Goal: Task Accomplishment & Management: Manage account settings

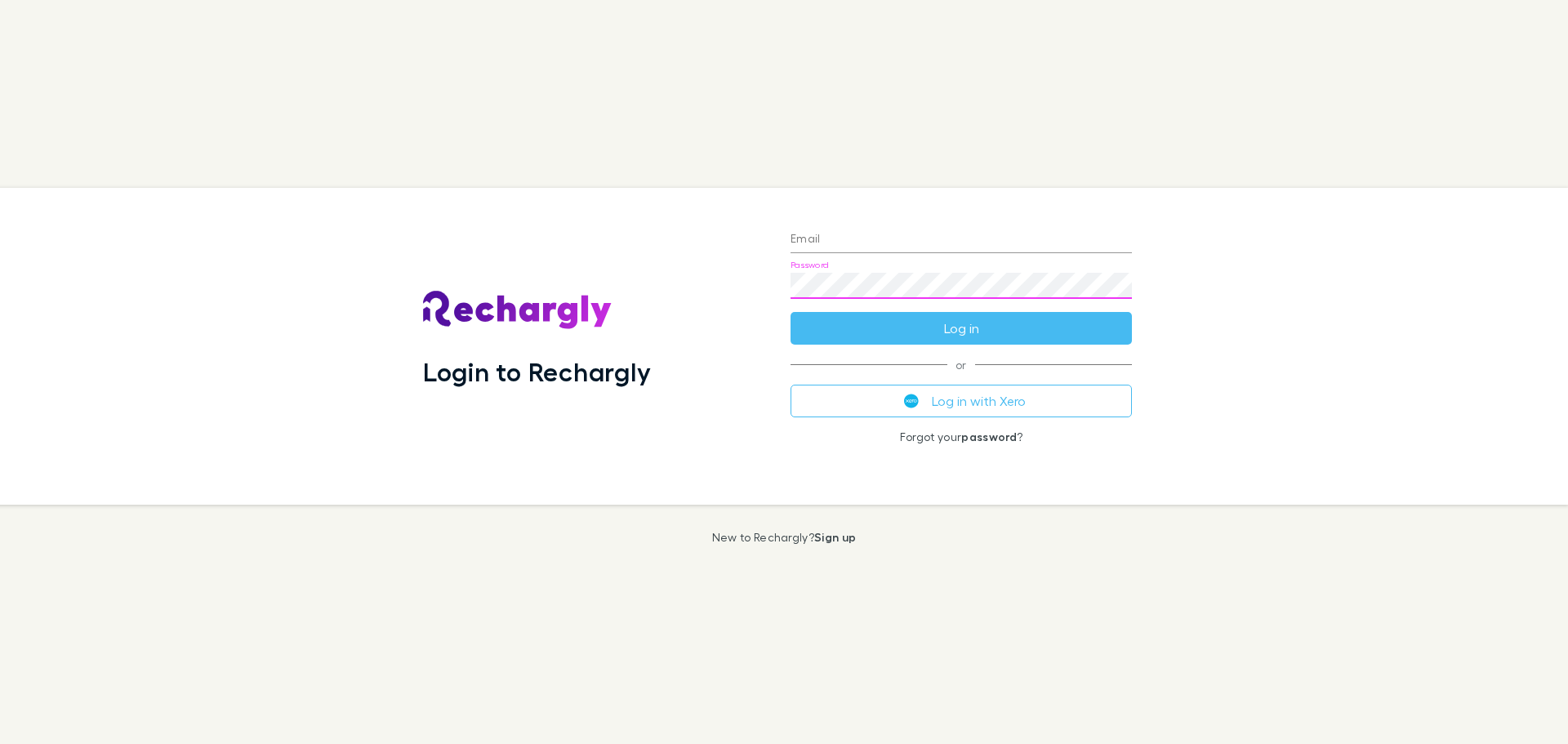
click at [822, 245] on input "Email" at bounding box center [961, 240] width 341 height 26
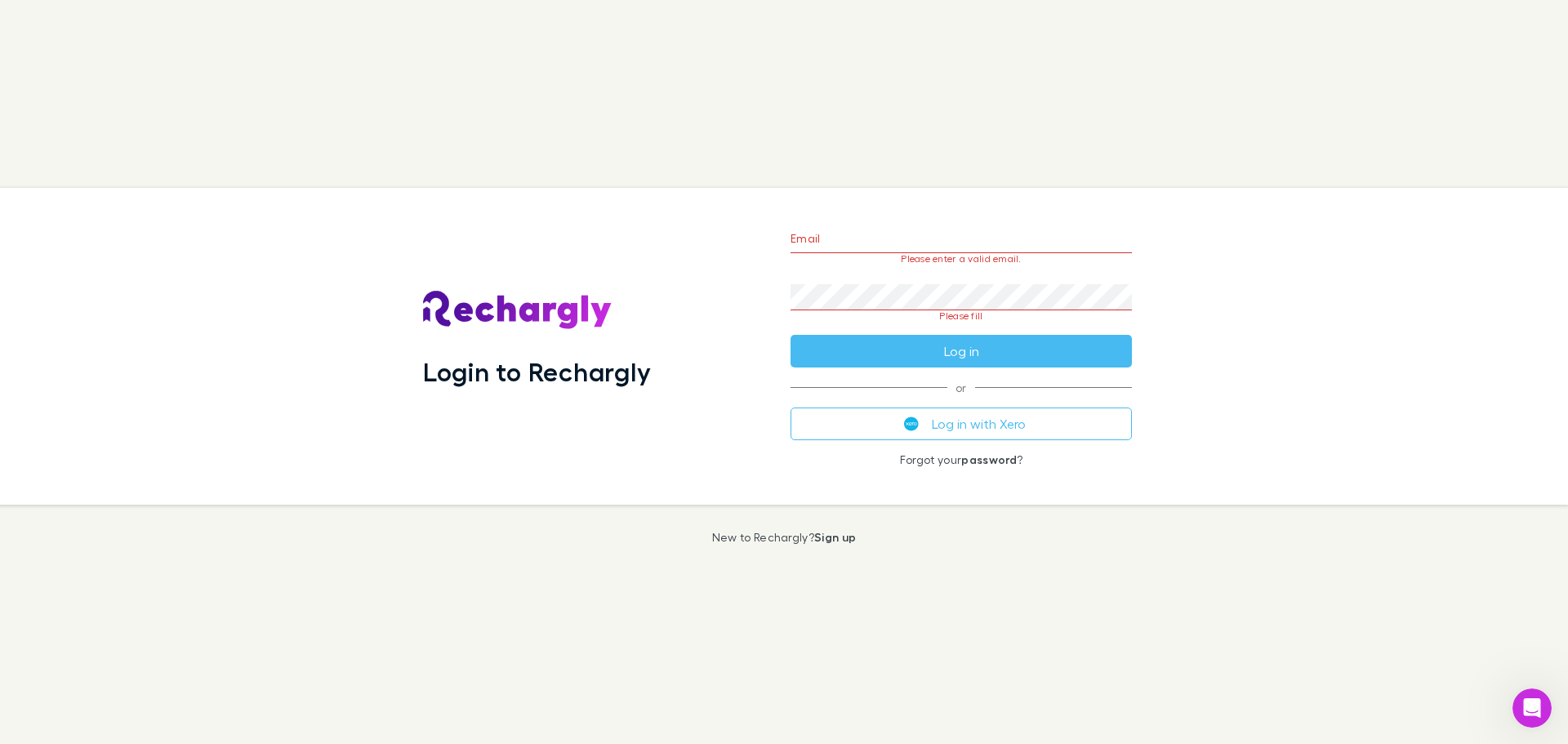
click at [958, 423] on button "Log in with Xero" at bounding box center [961, 423] width 341 height 33
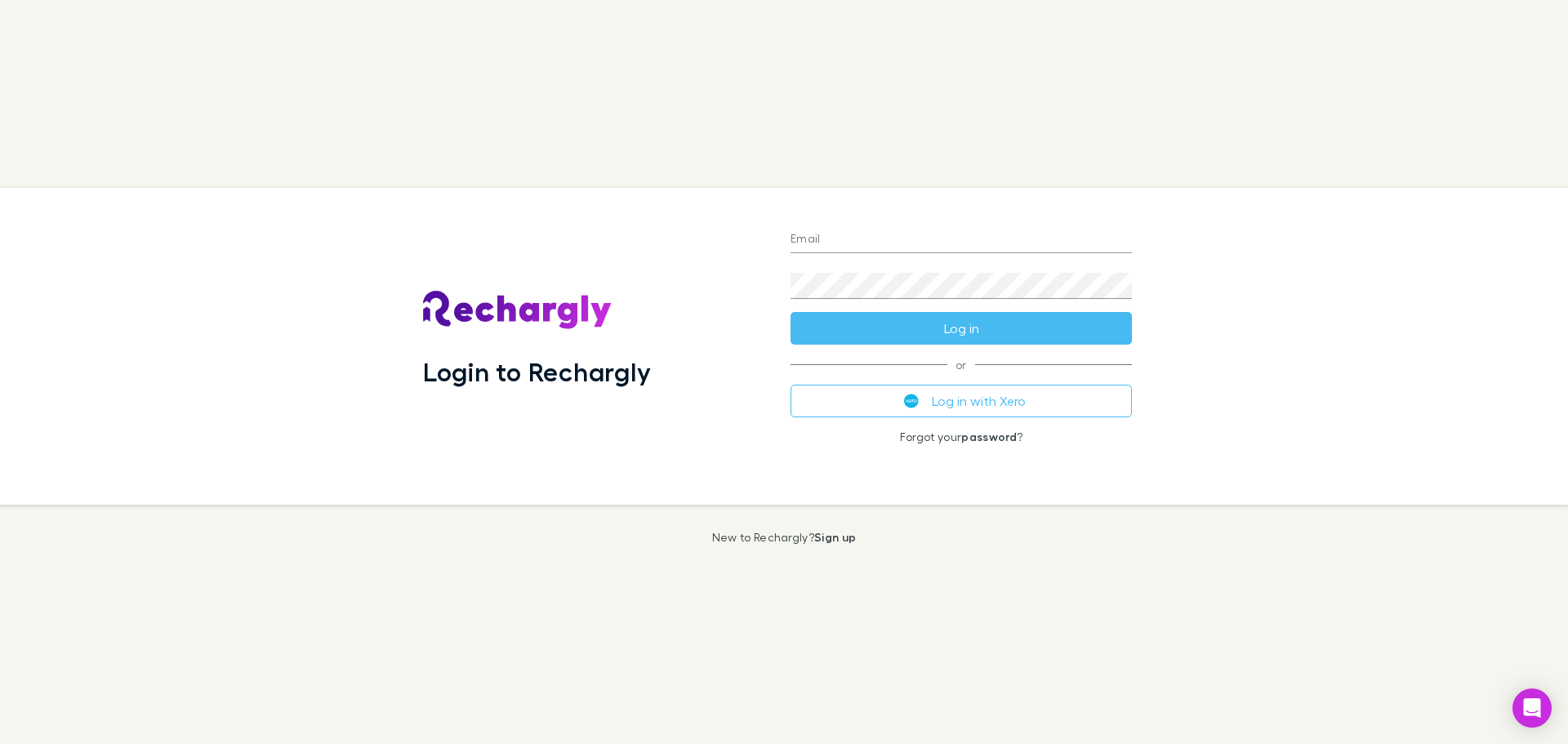
click at [886, 243] on input "Email" at bounding box center [961, 240] width 341 height 26
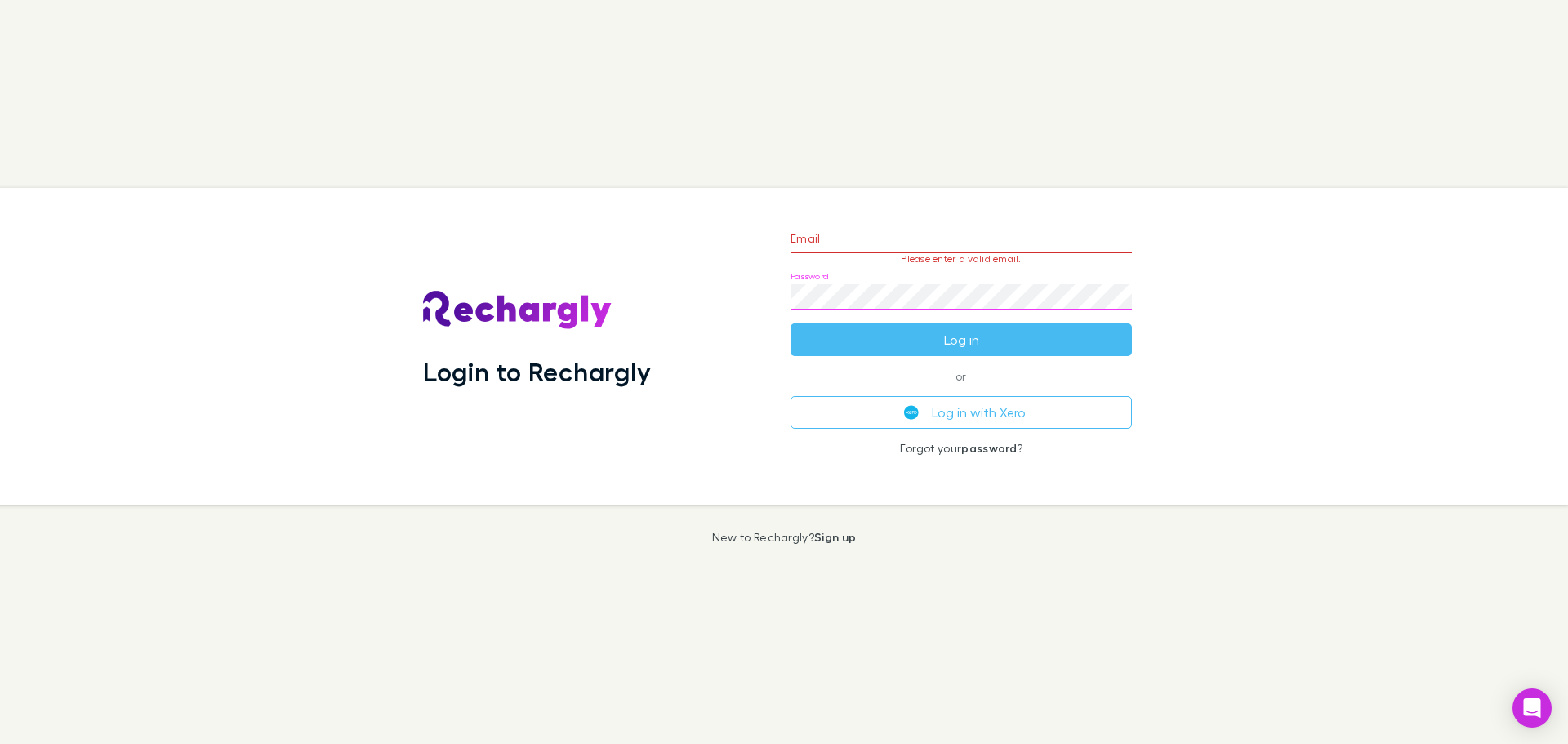
click at [701, 460] on div "Login to Rechargly" at bounding box center [593, 346] width 341 height 291
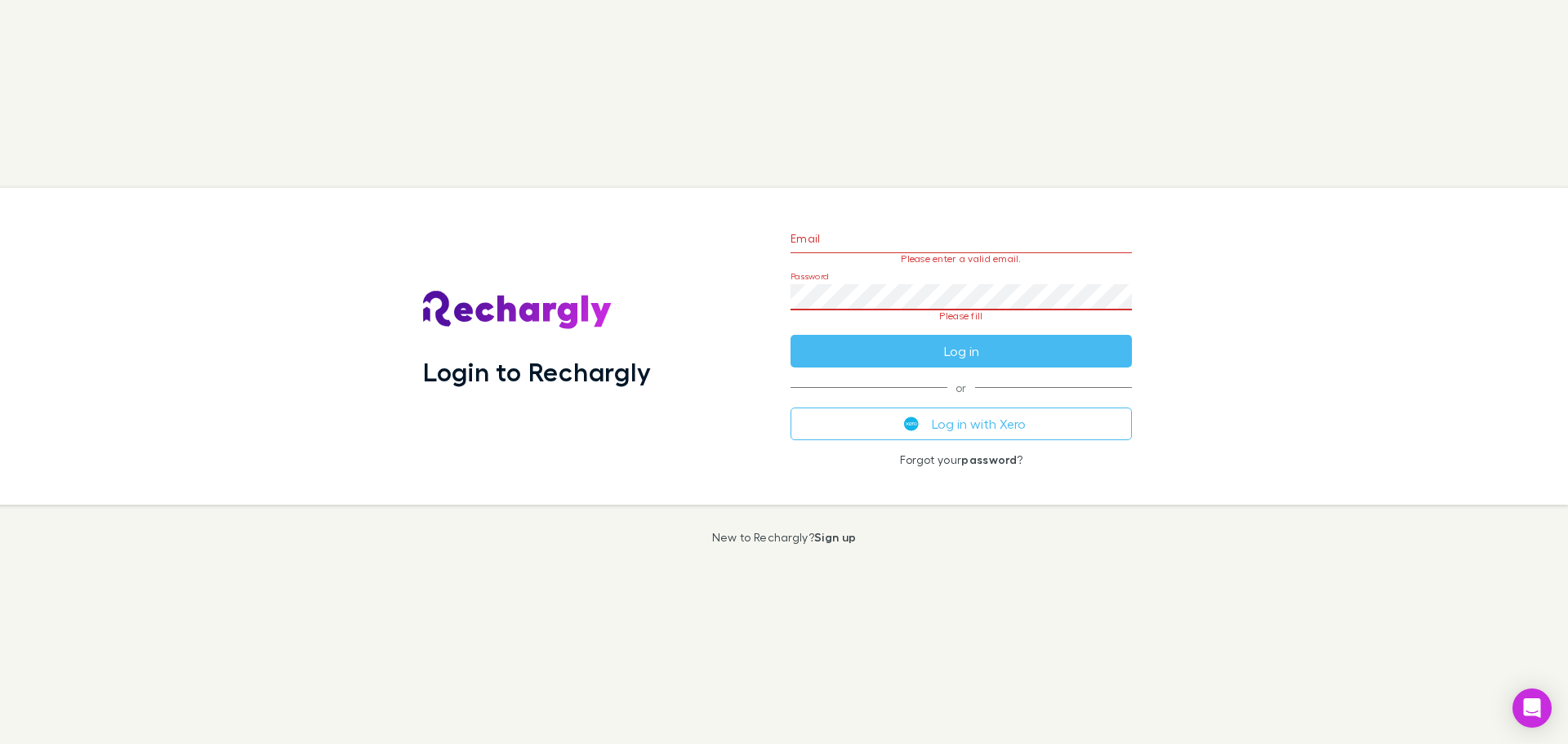
click at [851, 230] on input "Email" at bounding box center [961, 240] width 341 height 26
click at [684, 512] on div "Login to Rechargly Email Please enter a valid email. Password Please fill Log i…" at bounding box center [784, 372] width 1568 height 744
click at [790, 541] on p "New to Rechargly? Sign up" at bounding box center [784, 537] width 145 height 13
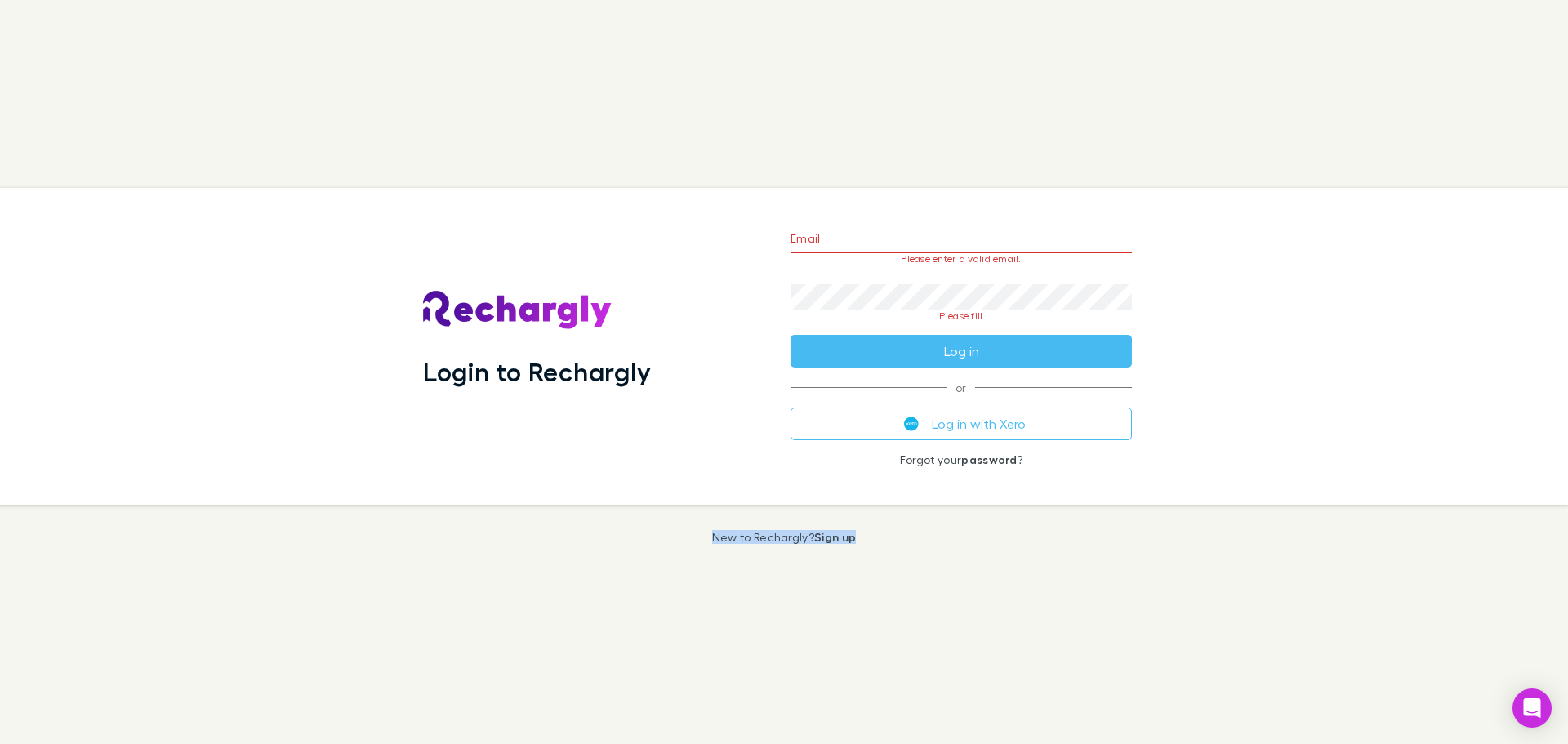
click at [757, 542] on p "New to Rechargly? Sign up" at bounding box center [784, 537] width 145 height 13
click at [729, 537] on p "New to Rechargly? Sign up" at bounding box center [784, 537] width 145 height 13
click at [709, 537] on div "Login to Rechargly Email Please enter a valid email. Password Please fill Log i…" at bounding box center [784, 372] width 1568 height 744
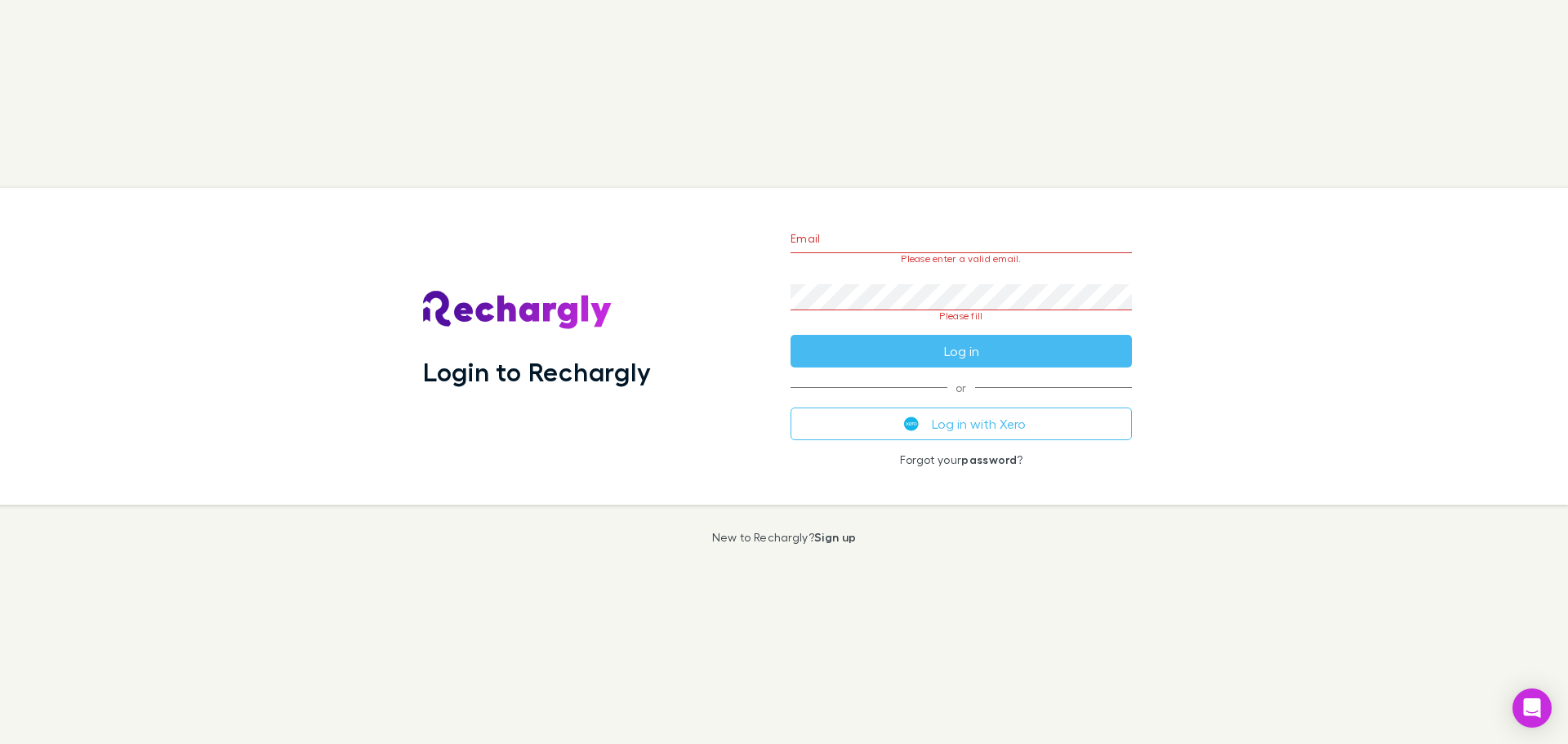
click at [709, 537] on div "Login to Rechargly Email Please enter a valid email. Password Please fill Log i…" at bounding box center [784, 372] width 1568 height 744
click at [718, 537] on p "New to Rechargly? Sign up" at bounding box center [784, 537] width 145 height 13
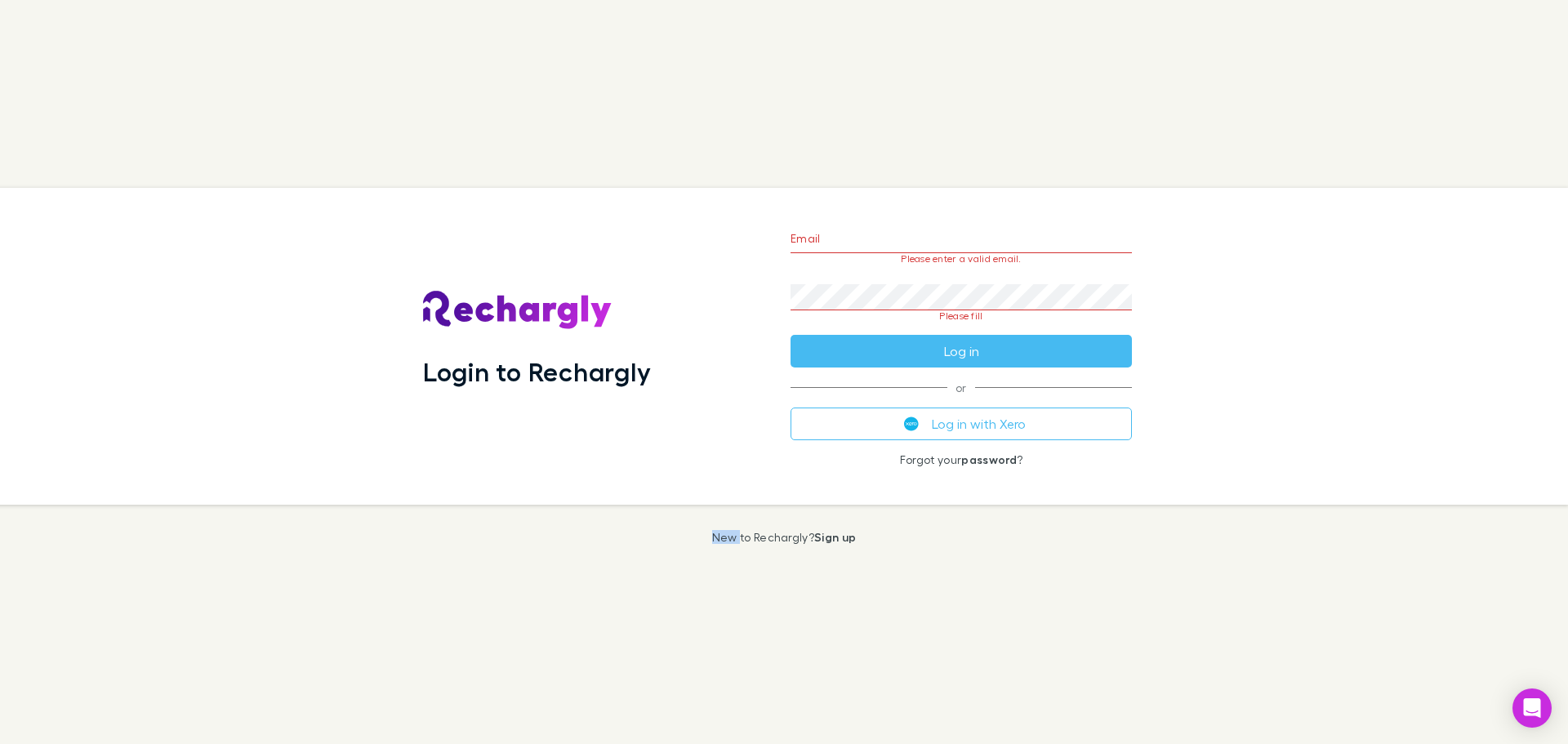
click at [718, 537] on p "New to Rechargly? Sign up" at bounding box center [784, 537] width 145 height 13
